Goal: Task Accomplishment & Management: Manage account settings

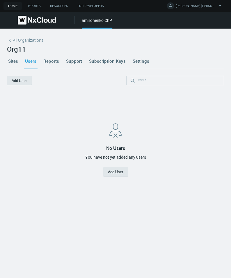
click at [29, 62] on link "Users" at bounding box center [31, 61] width 14 height 16
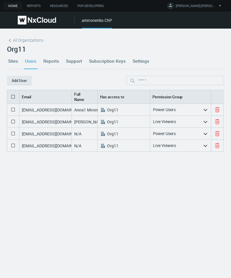
click at [14, 96] on icon at bounding box center [13, 96] width 7 height 7
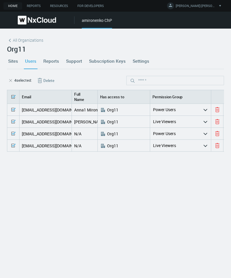
click at [46, 83] on button "Delete" at bounding box center [45, 80] width 27 height 9
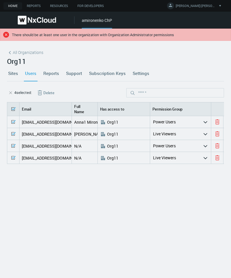
click at [15, 109] on icon at bounding box center [13, 108] width 7 height 7
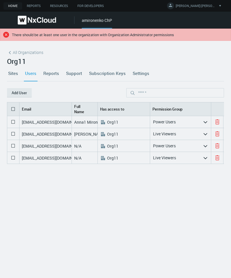
click at [217, 125] on icon at bounding box center [217, 121] width 7 height 7
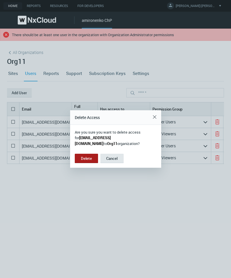
click at [91, 160] on button "Delete" at bounding box center [86, 158] width 23 height 9
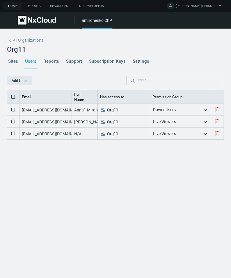
click at [217, 113] on icon at bounding box center [217, 109] width 7 height 7
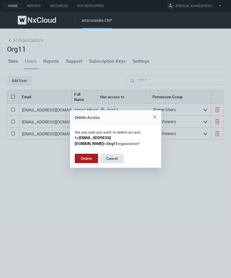
click at [87, 160] on button "Delete" at bounding box center [86, 158] width 23 height 9
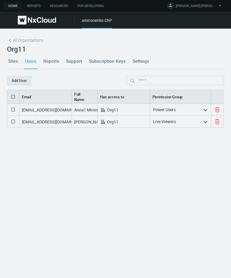
click at [218, 108] on icon at bounding box center [217, 109] width 7 height 7
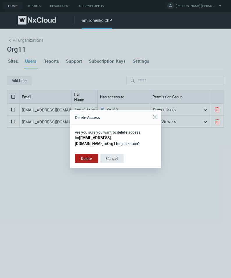
click at [91, 154] on button "Delete" at bounding box center [86, 158] width 23 height 9
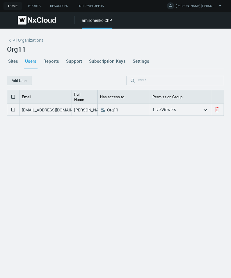
click at [218, 111] on icon at bounding box center [217, 109] width 7 height 7
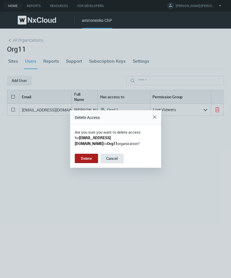
click at [86, 160] on button "Delete" at bounding box center [86, 158] width 23 height 9
